Goal: Task Accomplishment & Management: Manage account settings

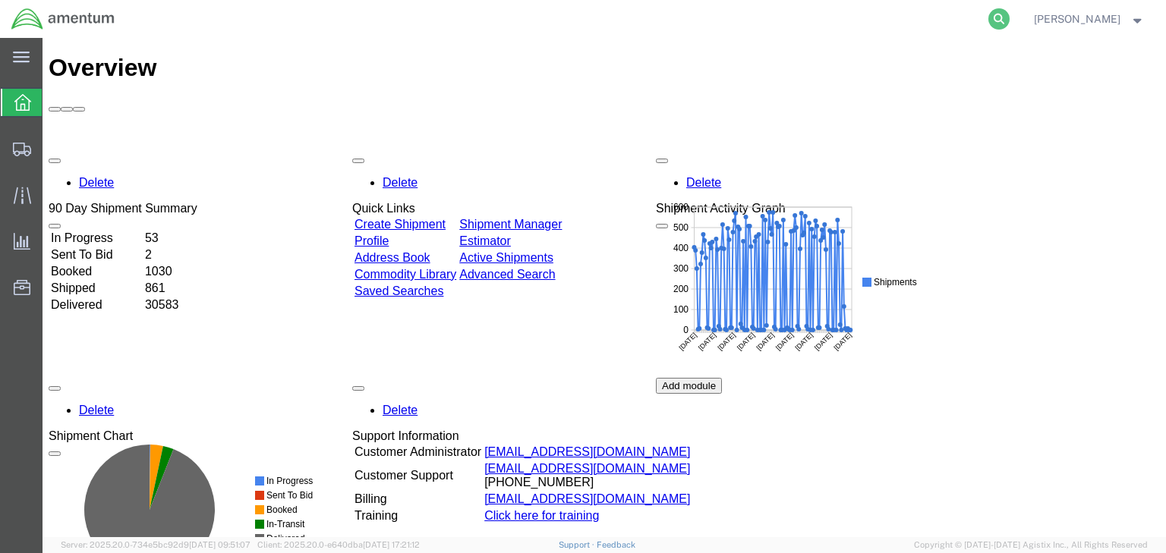
click at [1009, 18] on icon at bounding box center [998, 18] width 21 height 21
click at [725, 19] on input "search" at bounding box center [757, 19] width 461 height 36
paste input "57079376"
type input "57079376"
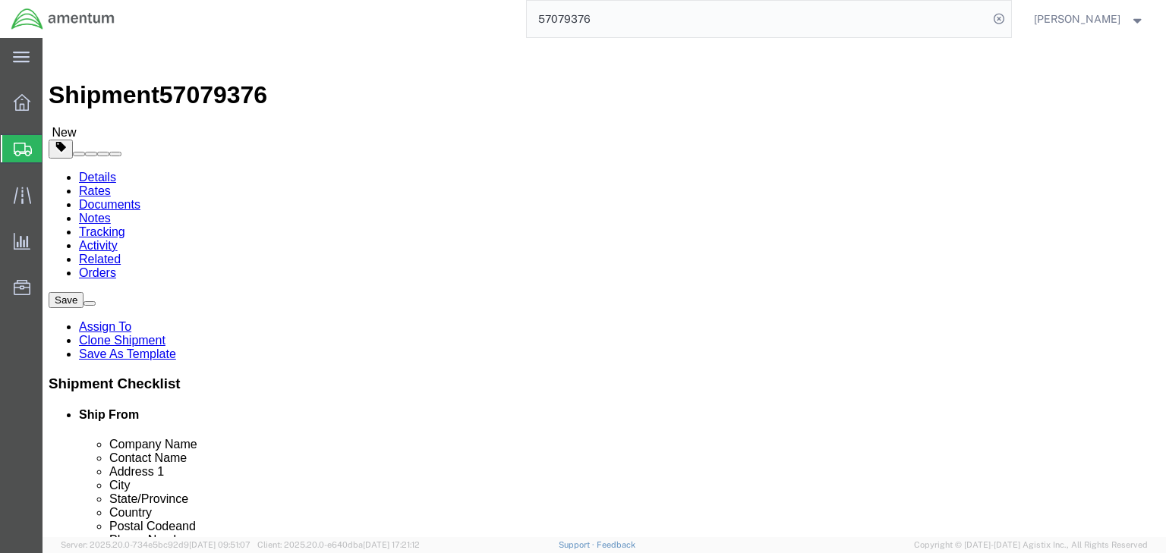
select select "42668"
select select "42637"
click link "Package Information"
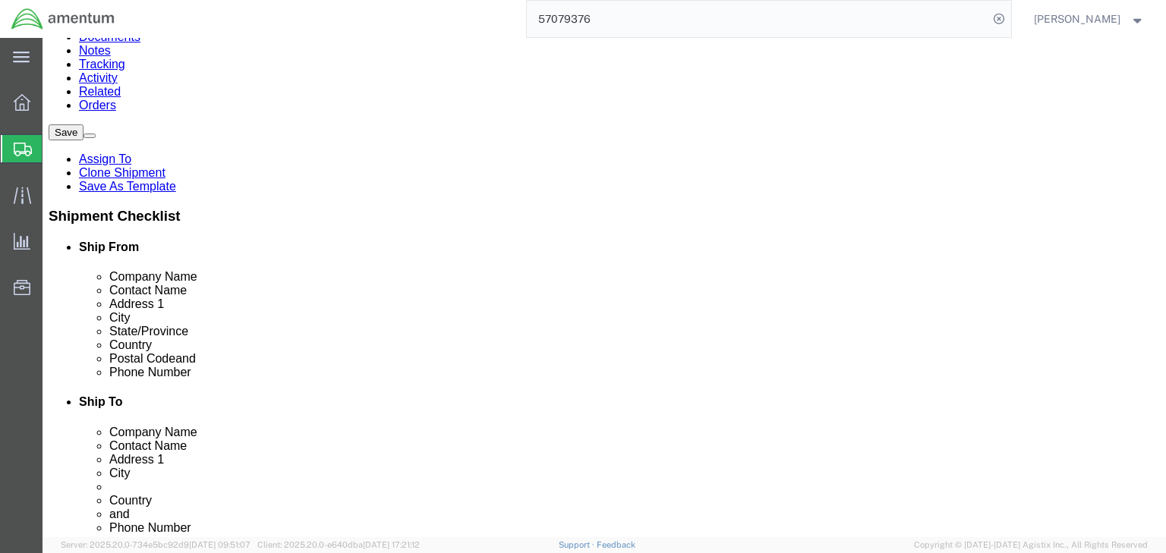
scroll to position [256, 0]
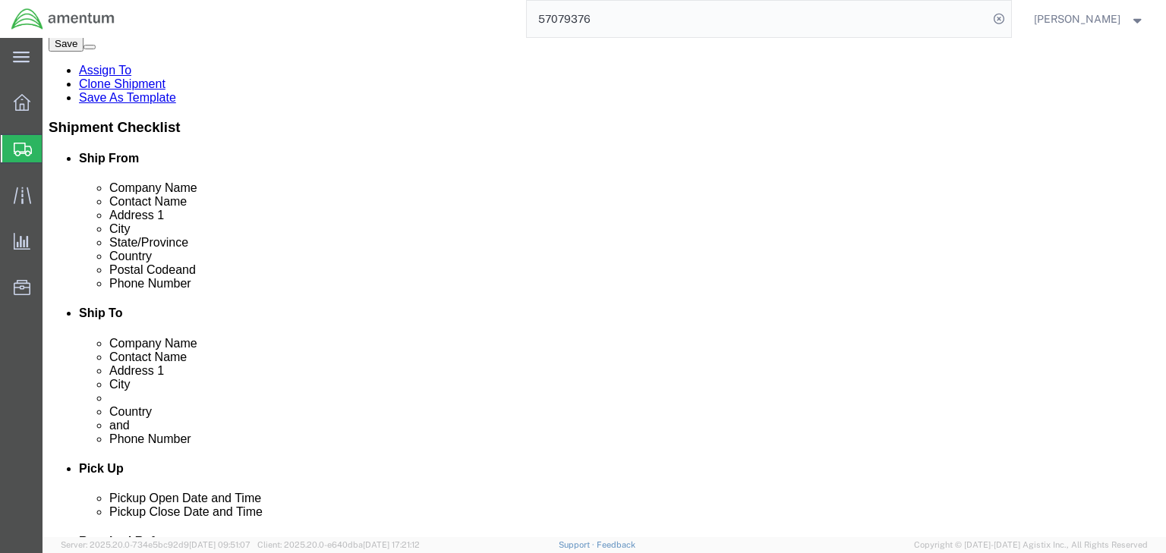
click dd "5.00 Each"
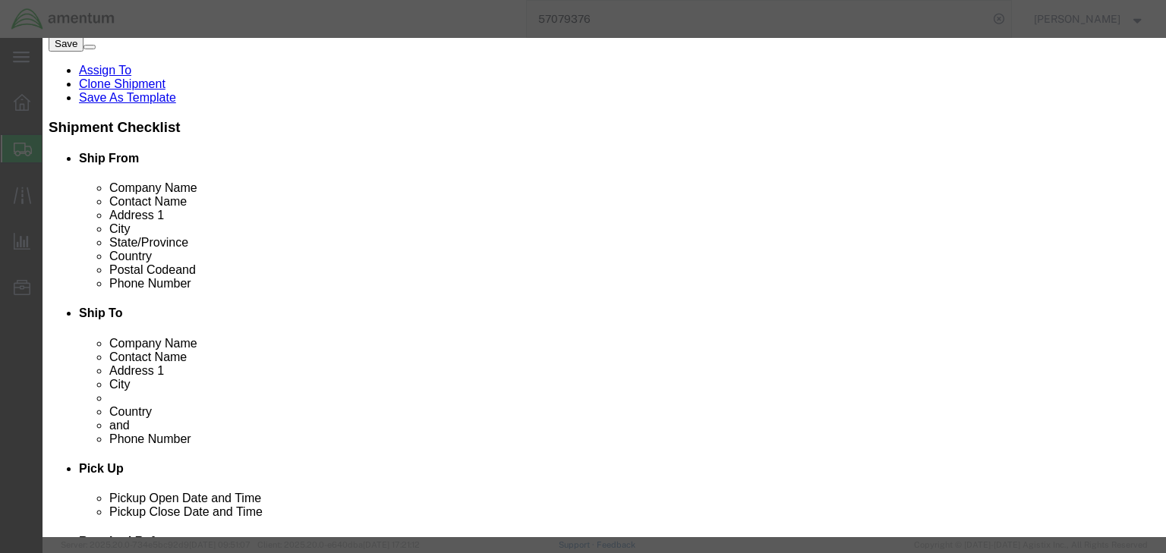
scroll to position [398, 0]
click input "8471.30.0100"
type input "8471300100"
click input "text"
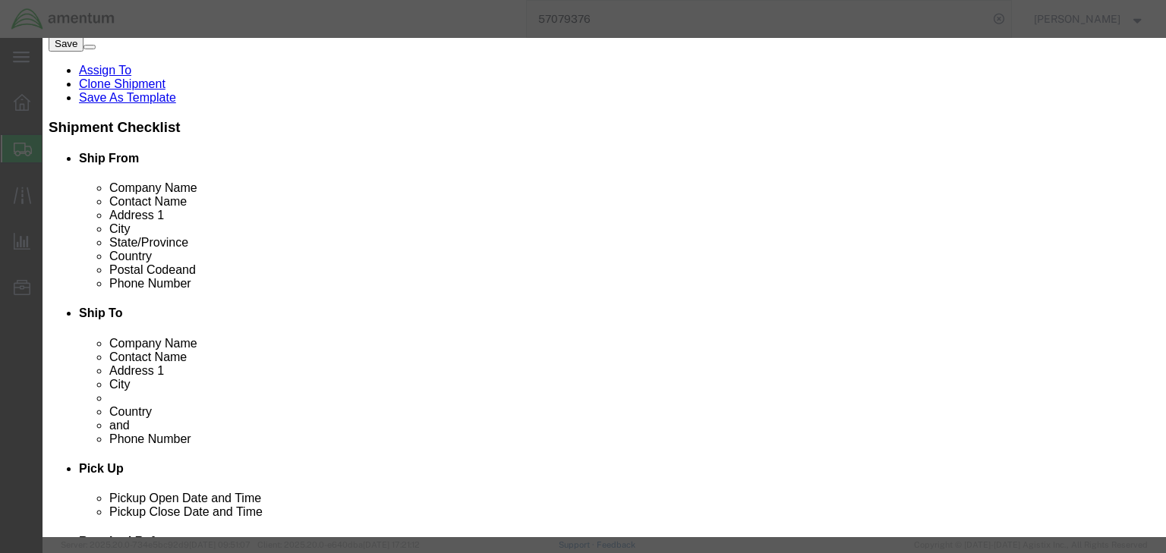
type input "5A992.c"
click button "Save & Close"
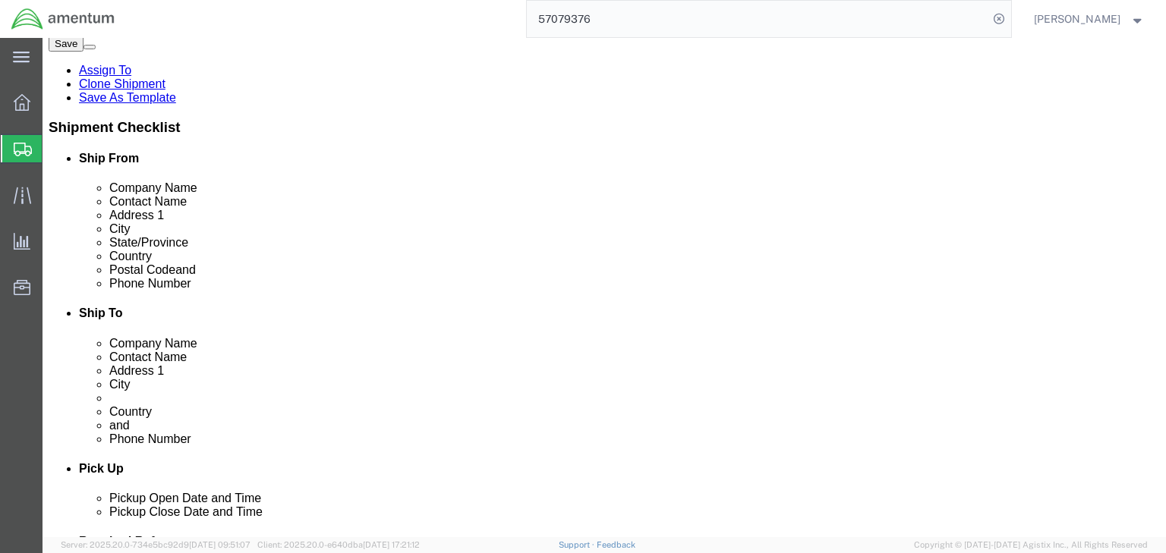
click dl "Pieces: 5.00 Each Total value: 9995.00 USD"
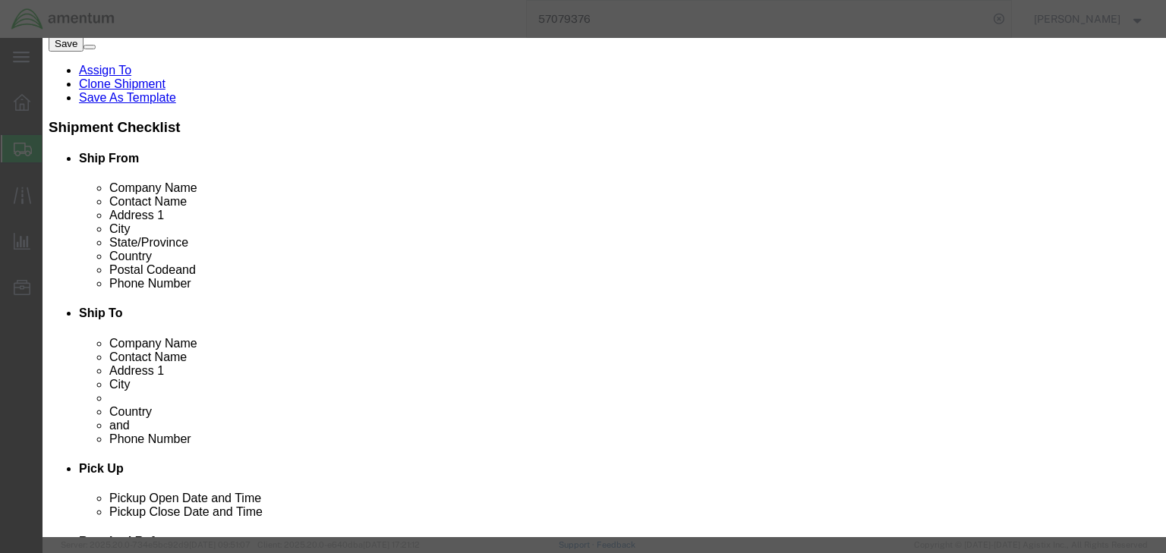
scroll to position [364, 0]
type input "8471300100"
click input "text"
type input "5A992.c"
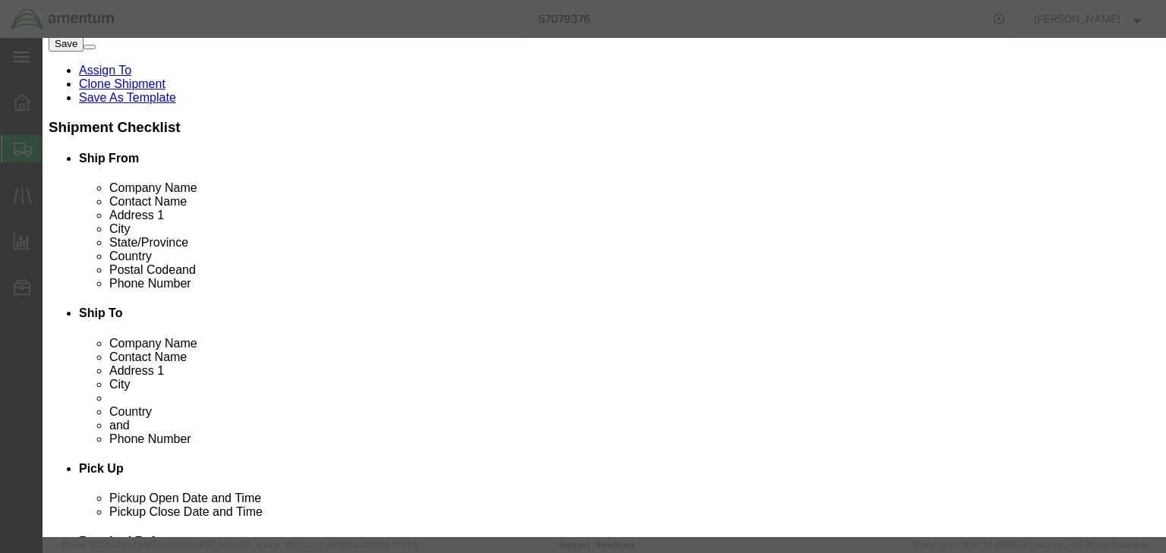
scroll to position [0, 0]
click button "Save & Close"
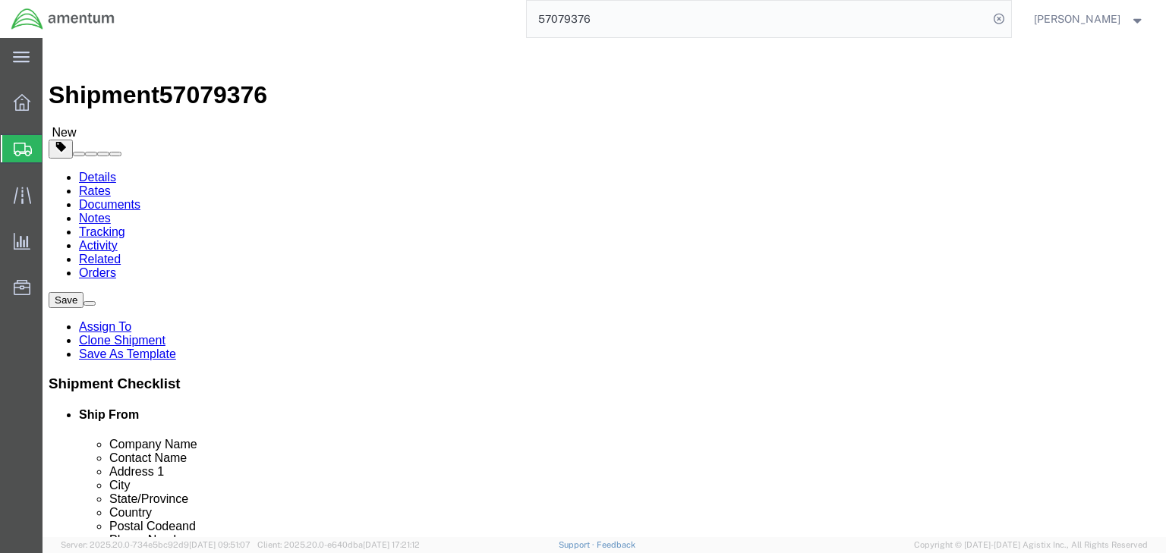
click icon
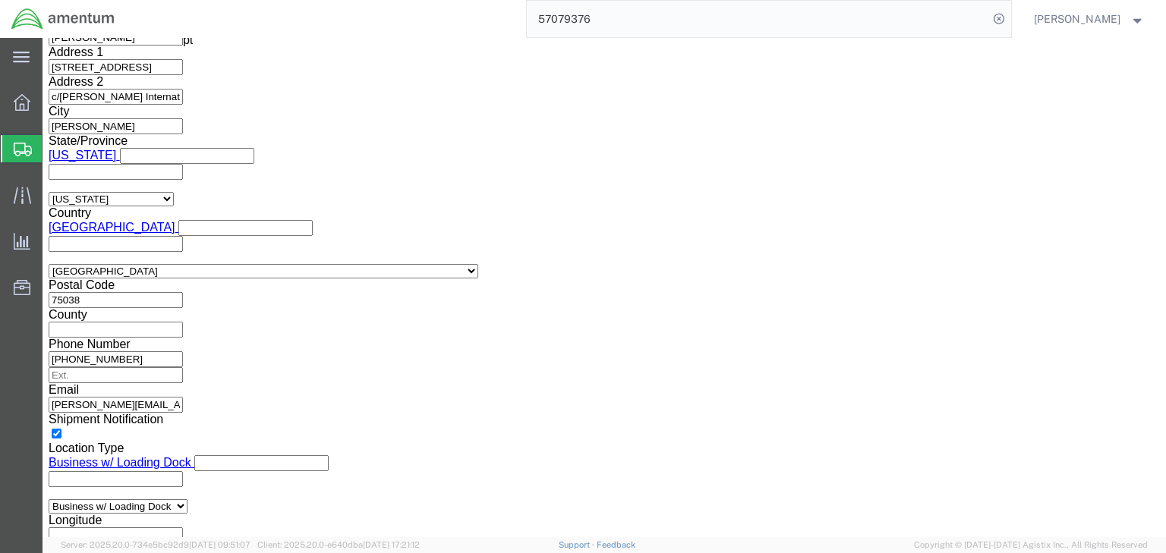
scroll to position [1214, 0]
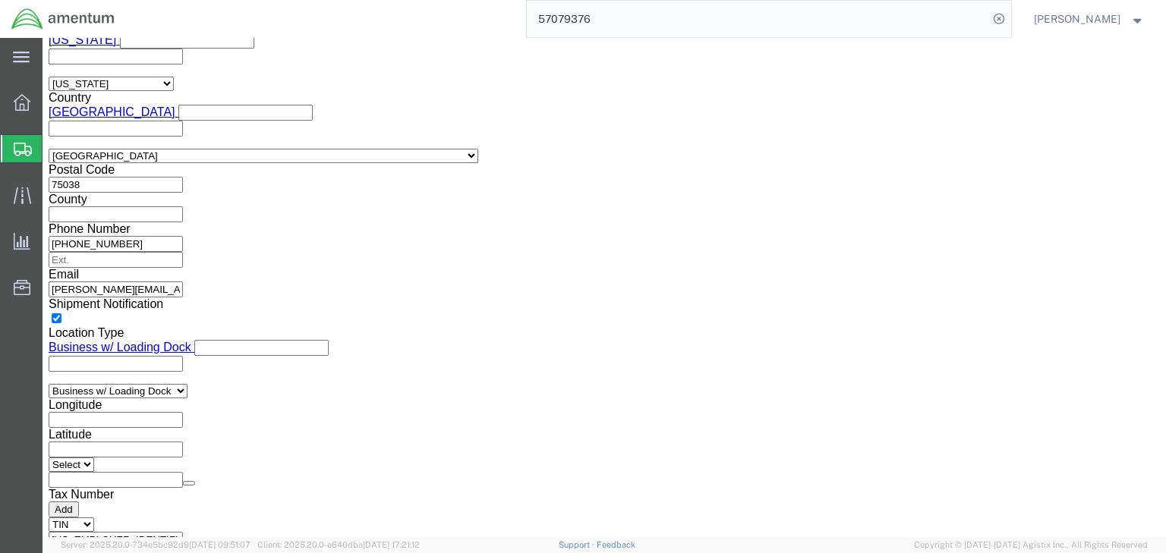
click at [14, 143] on icon at bounding box center [23, 150] width 18 height 14
